Goal: Information Seeking & Learning: Learn about a topic

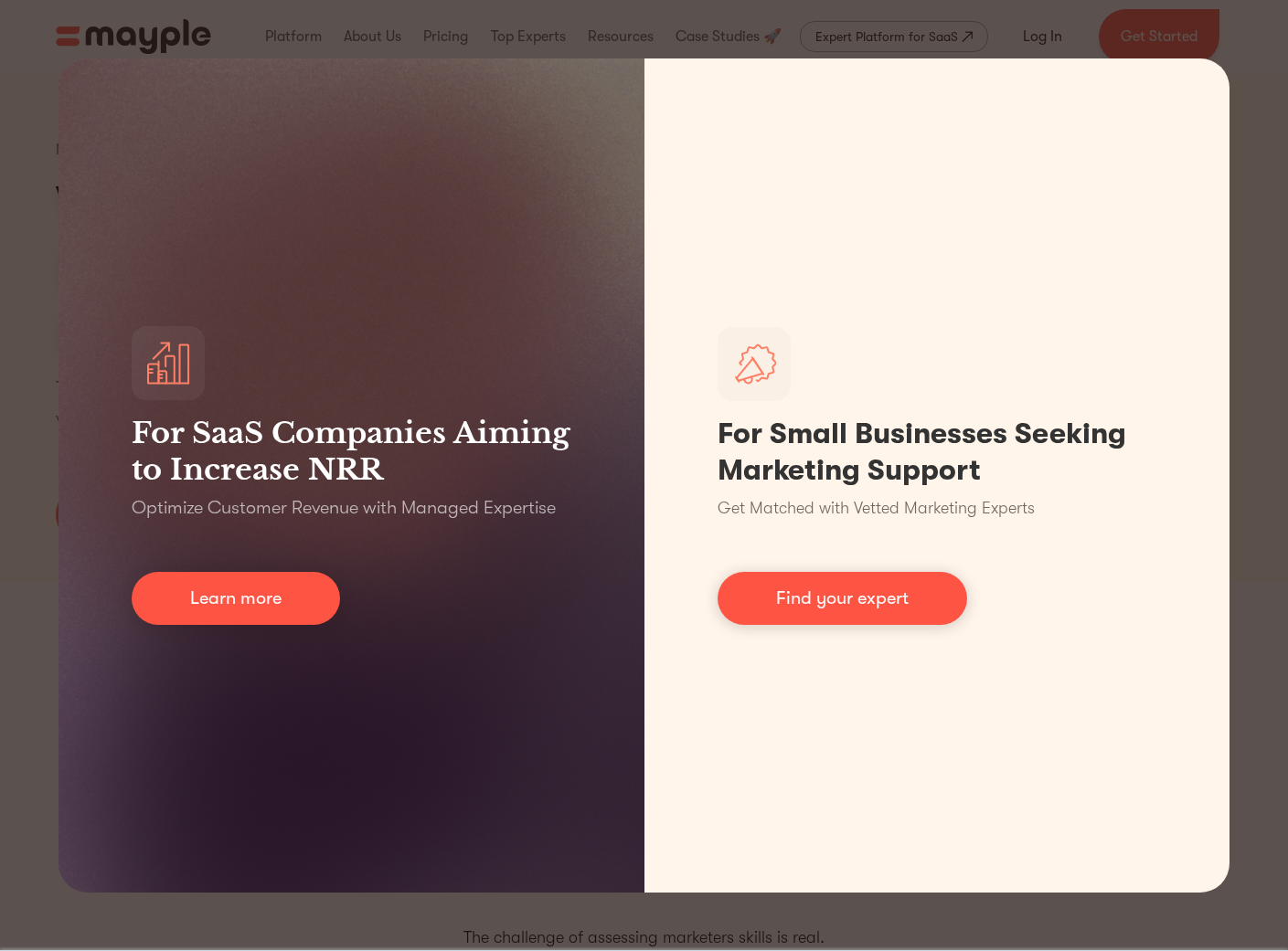
click at [29, 628] on div "For SaaS Companies Aiming to Increase NRR Optimize Customer Revenue with Manage…" at bounding box center [644, 475] width 1288 height 951
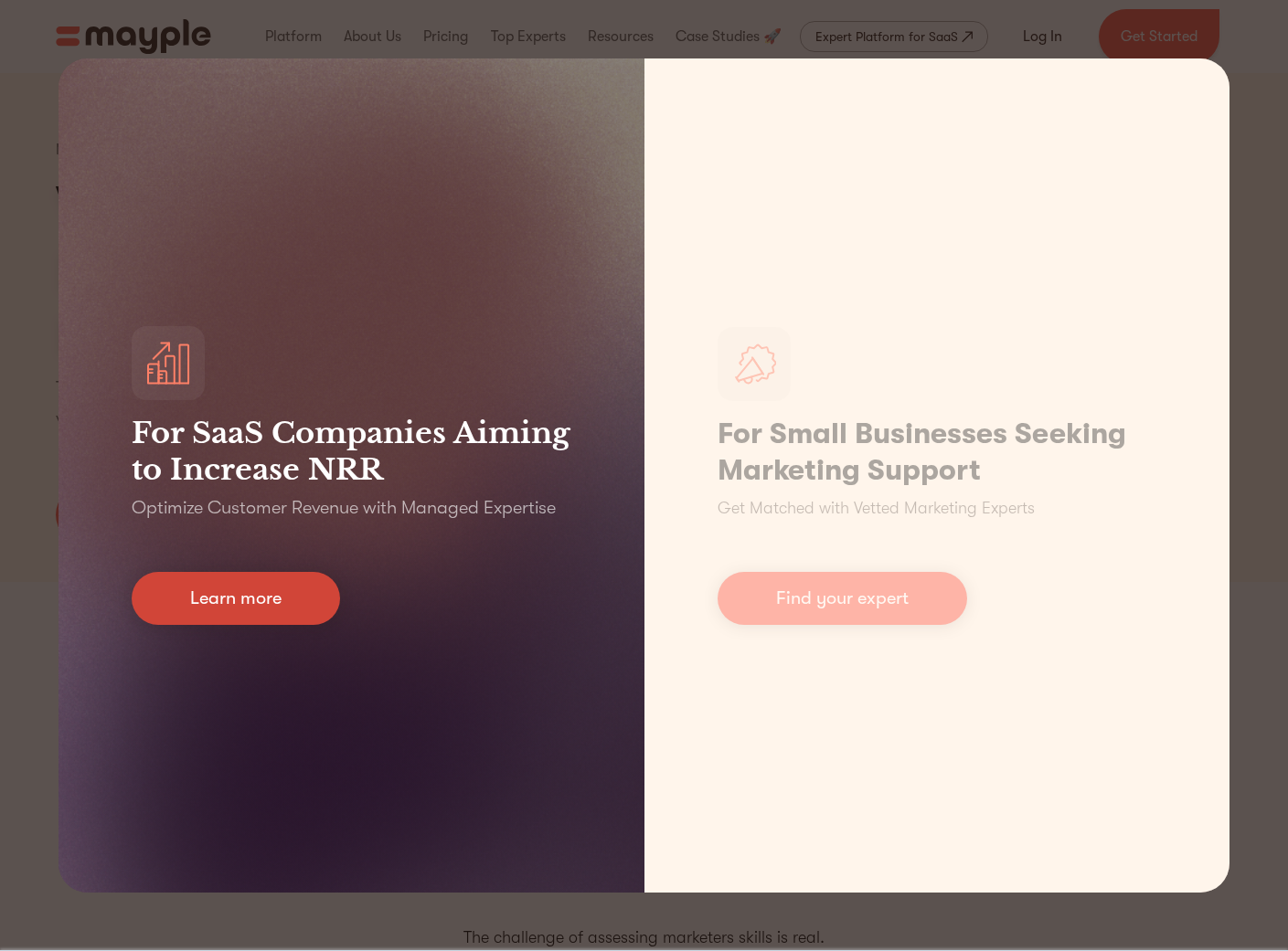
click at [200, 618] on link "Learn more" at bounding box center [235, 598] width 208 height 53
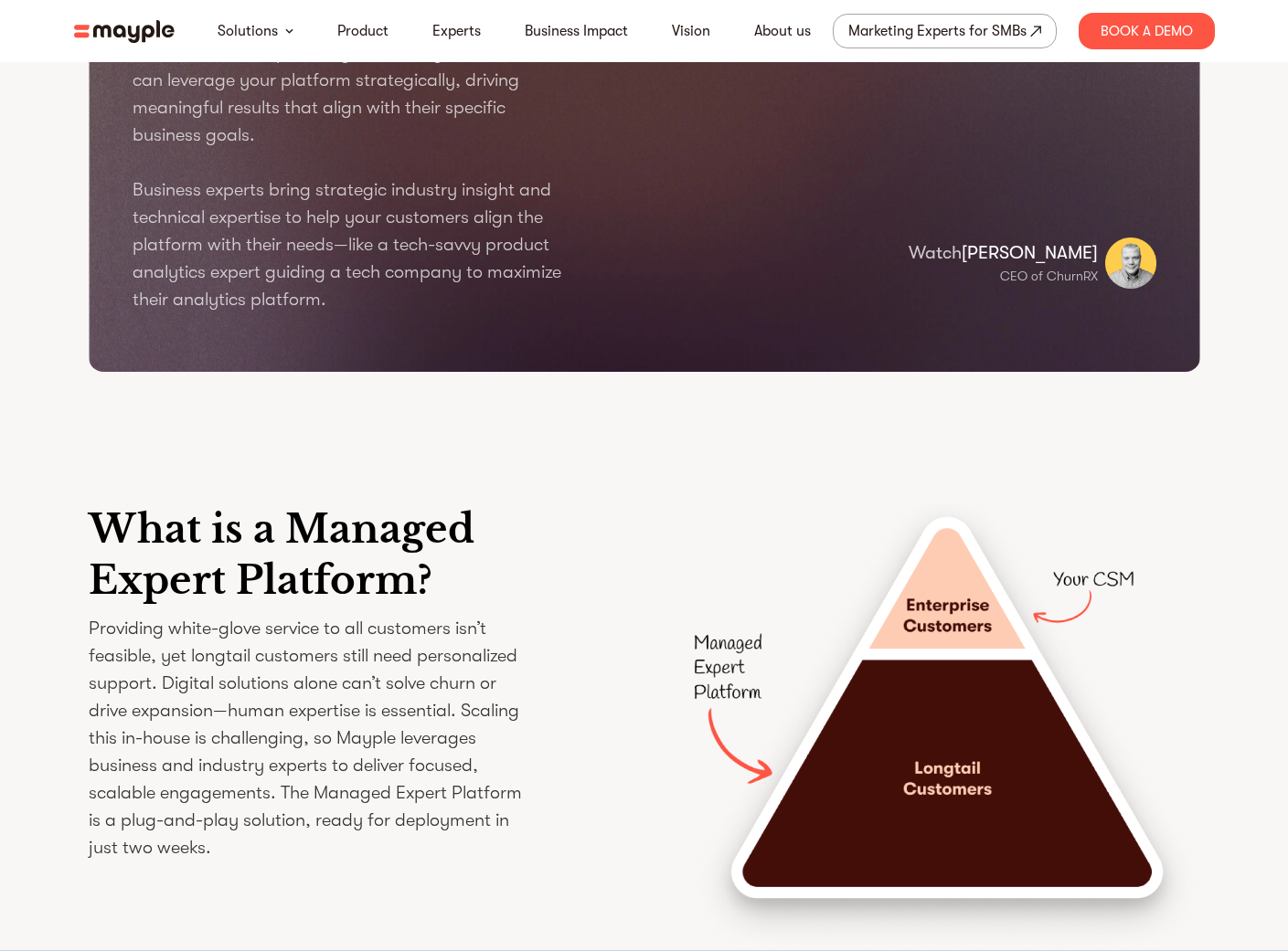
scroll to position [2411, 0]
click at [895, 25] on div "Marketing Experts for SMBs" at bounding box center [937, 32] width 178 height 26
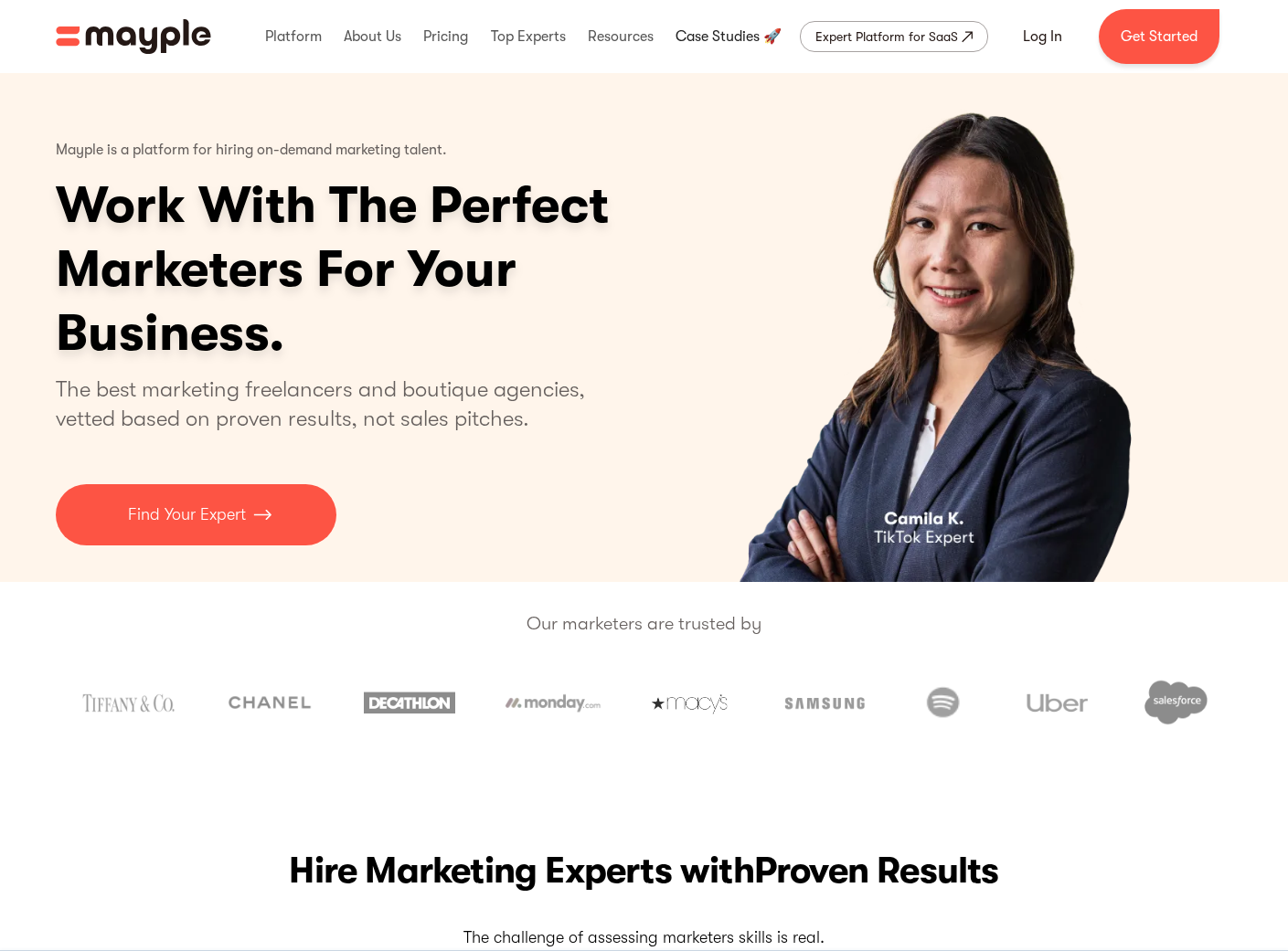
click at [717, 38] on link at bounding box center [728, 36] width 116 height 58
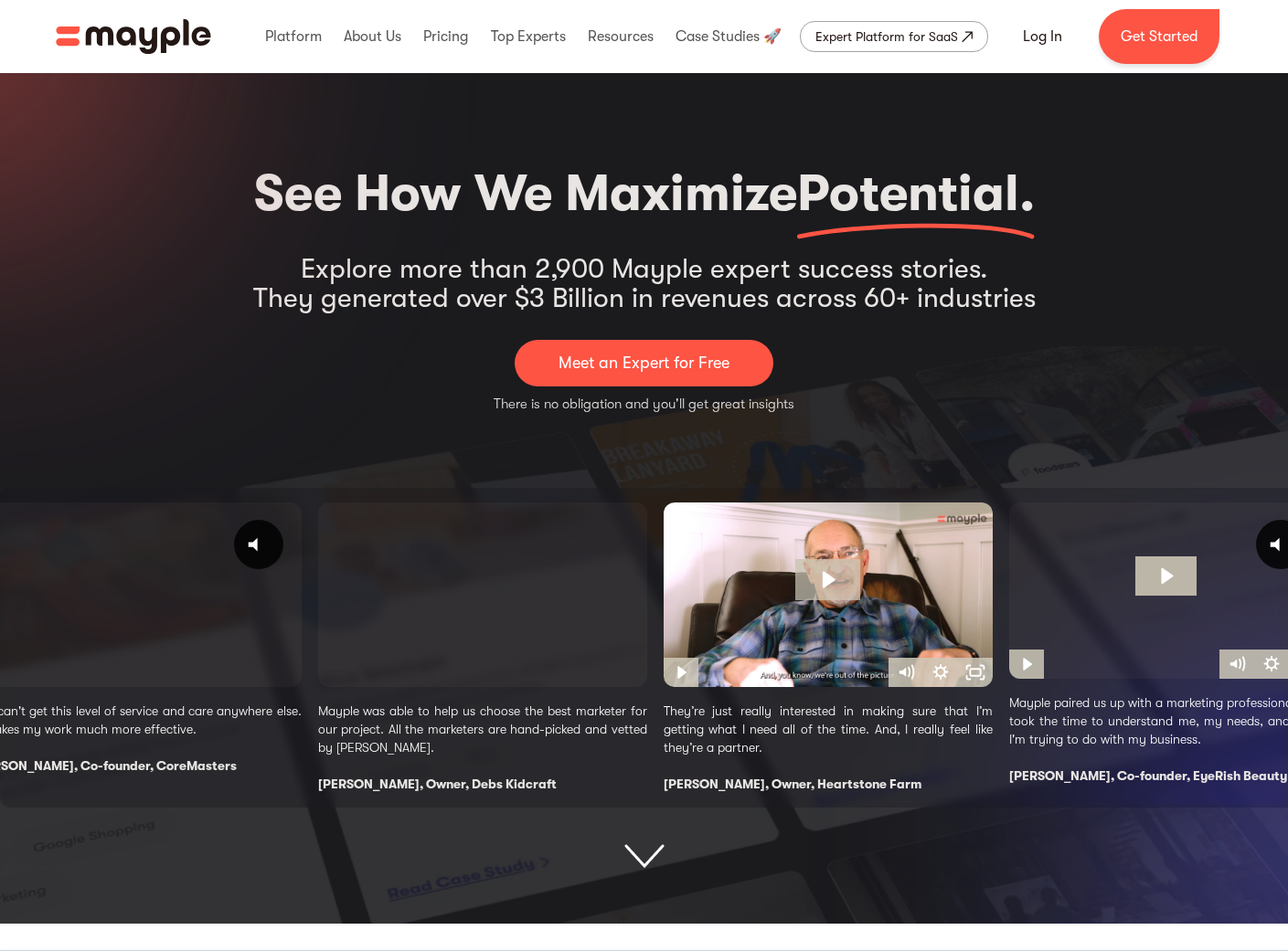
scroll to position [620, 0]
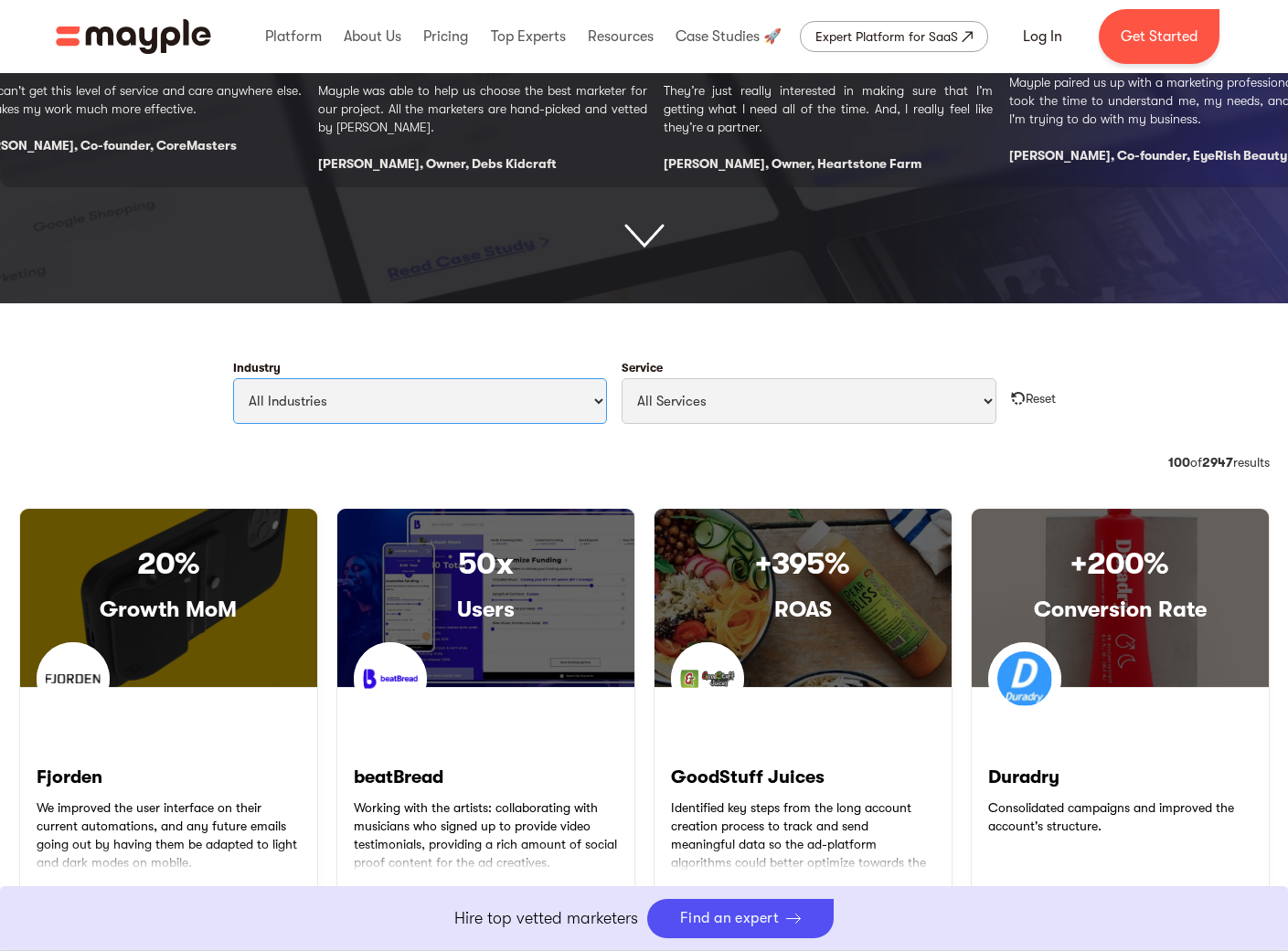
click at [471, 396] on select "All Industries Travel & Leisure Nonprofit & Government Automotive & Transportat…" at bounding box center [420, 401] width 374 height 45
select select "Health & Wellness"
click at [233, 378] on select "All Industries Travel & Leisure Nonprofit & Government Automotive & Transportat…" at bounding box center [420, 401] width 374 height 45
click at [691, 394] on select "All Services Paid Ads Email Marketing SEO CRO Social Media Management Marketing…" at bounding box center [808, 401] width 374 height 45
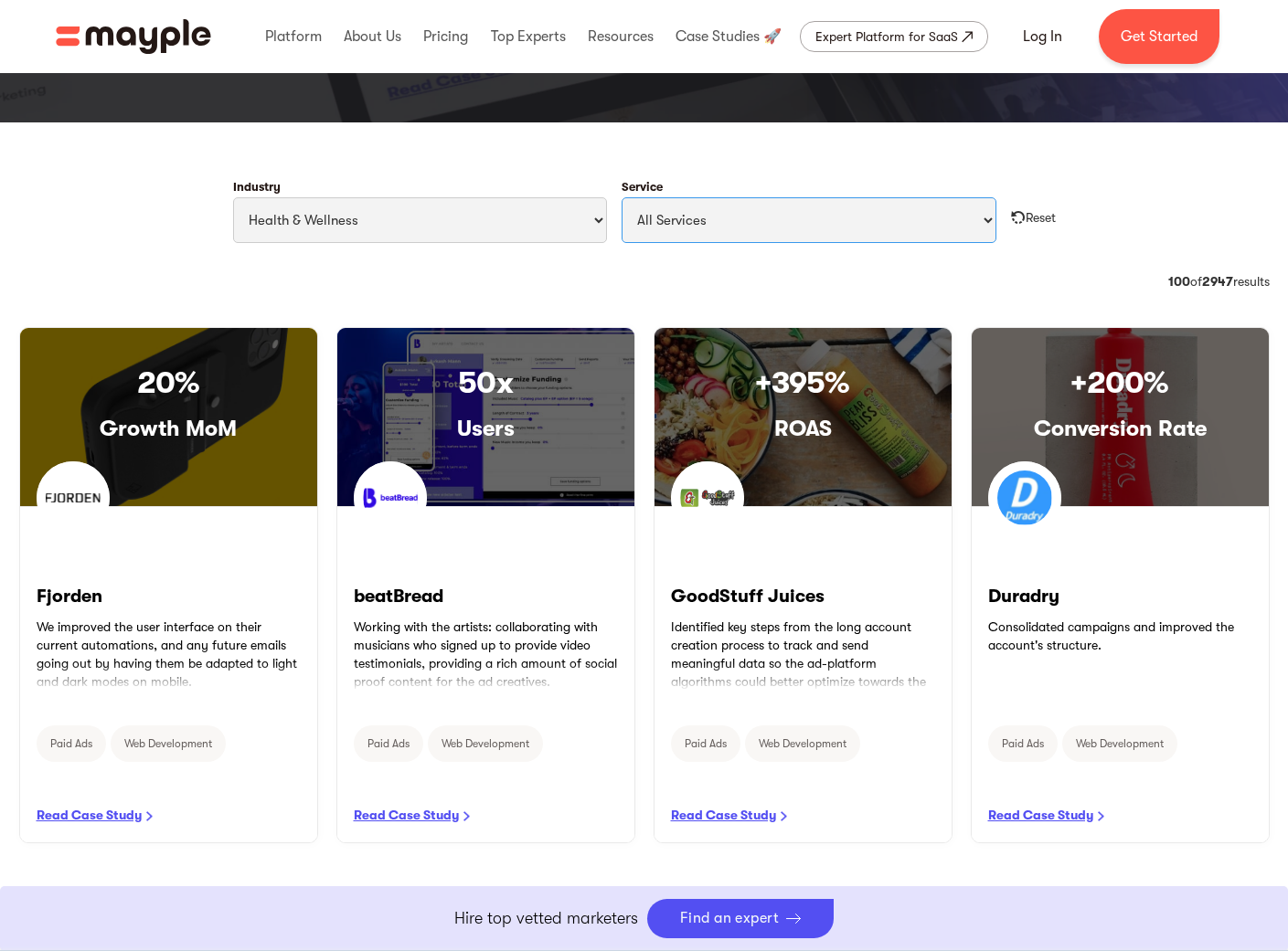
scroll to position [799, 0]
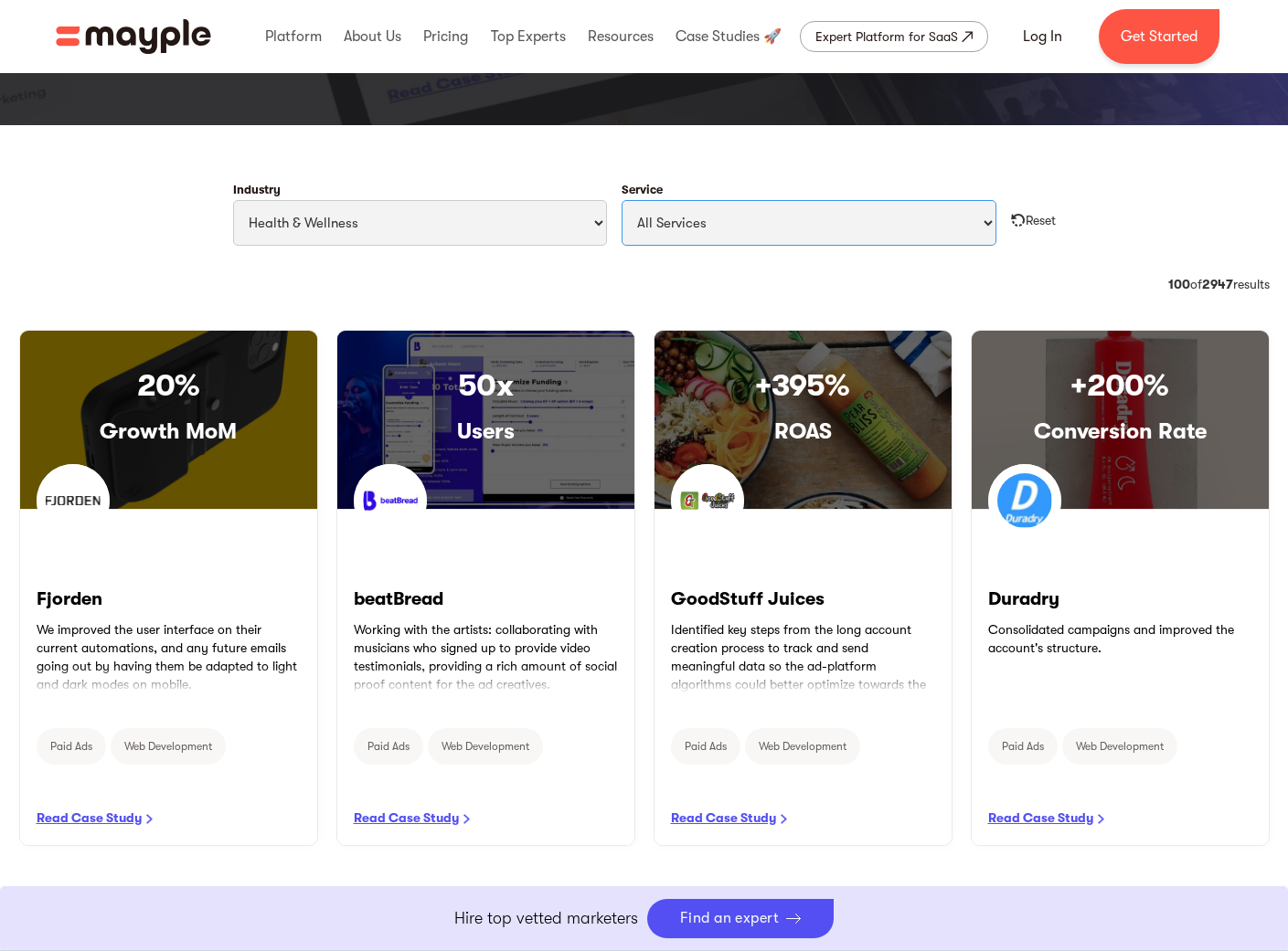
click at [866, 231] on select "All Services Paid Ads Email Marketing SEO CRO Social Media Management Marketing…" at bounding box center [808, 223] width 374 height 45
click at [621, 200] on select "All Services Paid Ads Email Marketing SEO CRO Social Media Management Marketing…" at bounding box center [808, 223] width 374 height 45
click at [839, 210] on select "All Services Paid Ads Email Marketing SEO CRO Social Media Management Marketing…" at bounding box center [808, 223] width 374 height 45
select select "SMS Marketing"
click at [621, 200] on select "All Services Paid Ads Email Marketing SEO CRO Social Media Management Marketing…" at bounding box center [808, 223] width 374 height 45
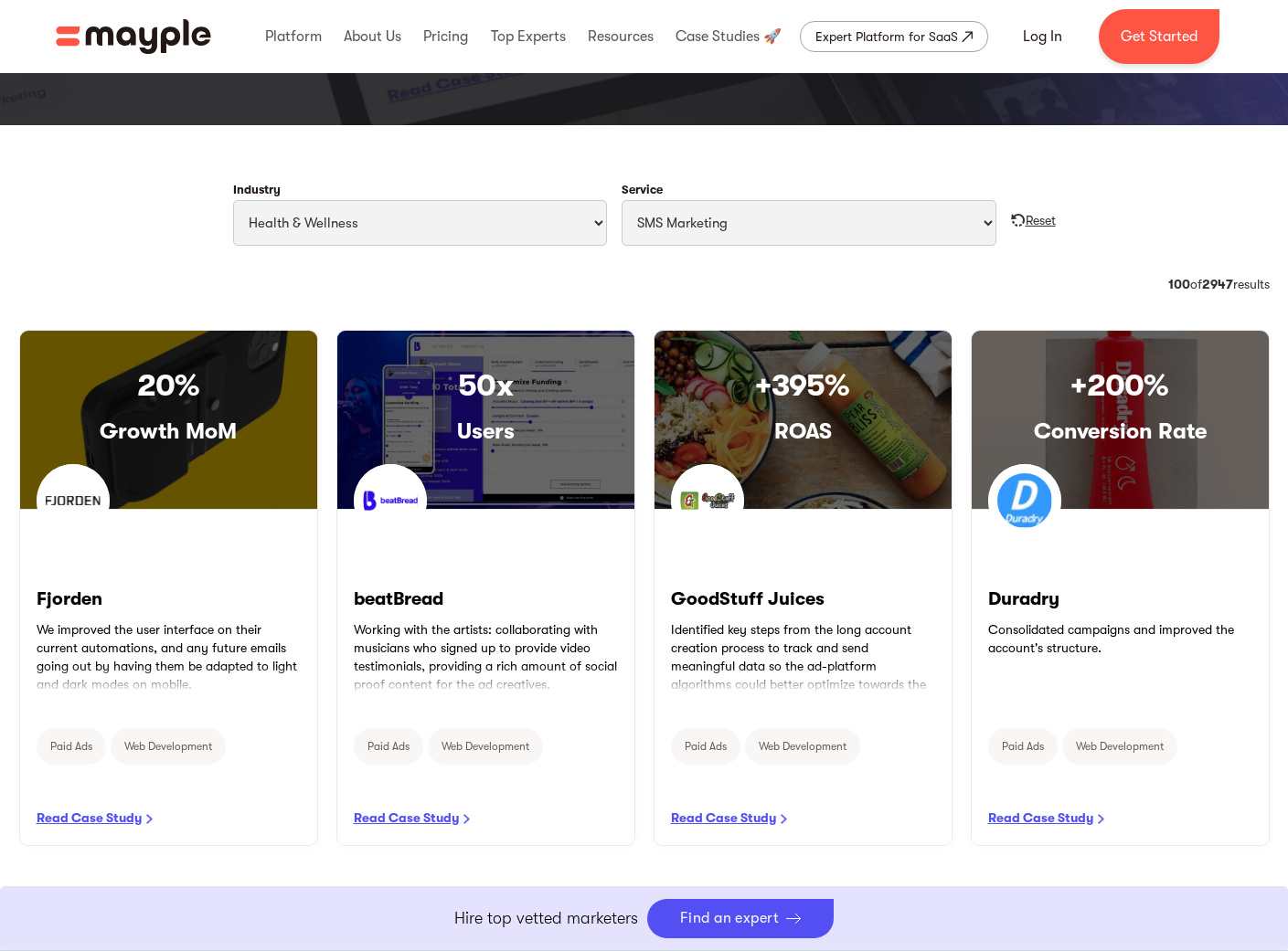
click at [1031, 220] on div "Reset" at bounding box center [1040, 220] width 31 height 19
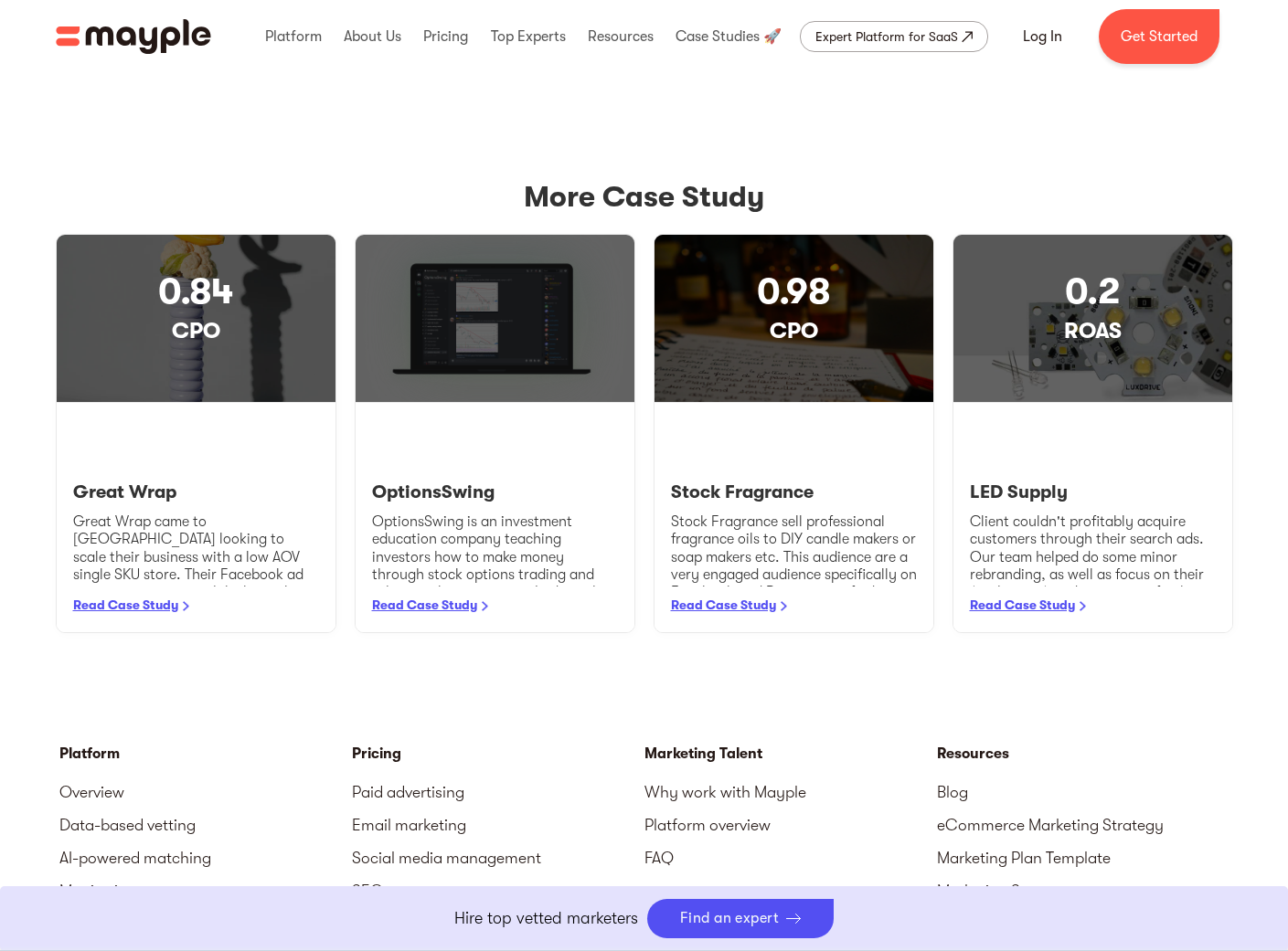
scroll to position [3123, 0]
